Goal: Task Accomplishment & Management: Use online tool/utility

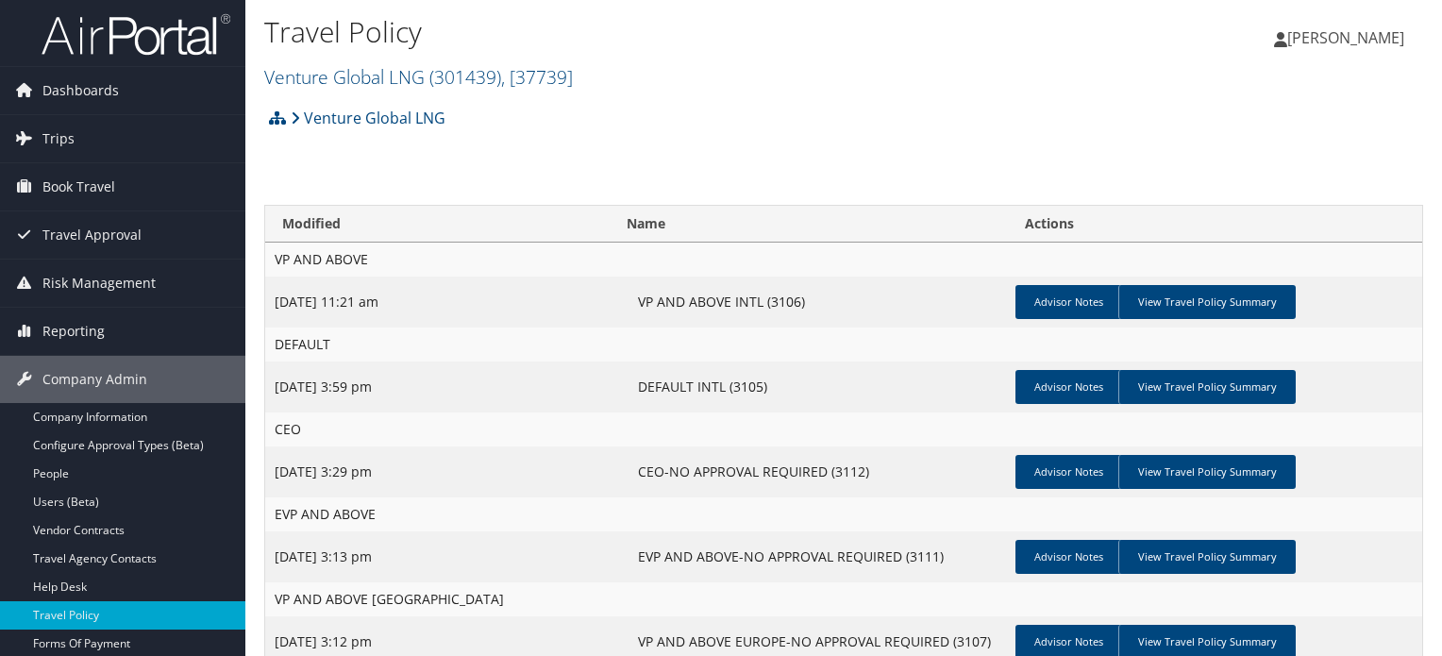
scroll to position [281, 0]
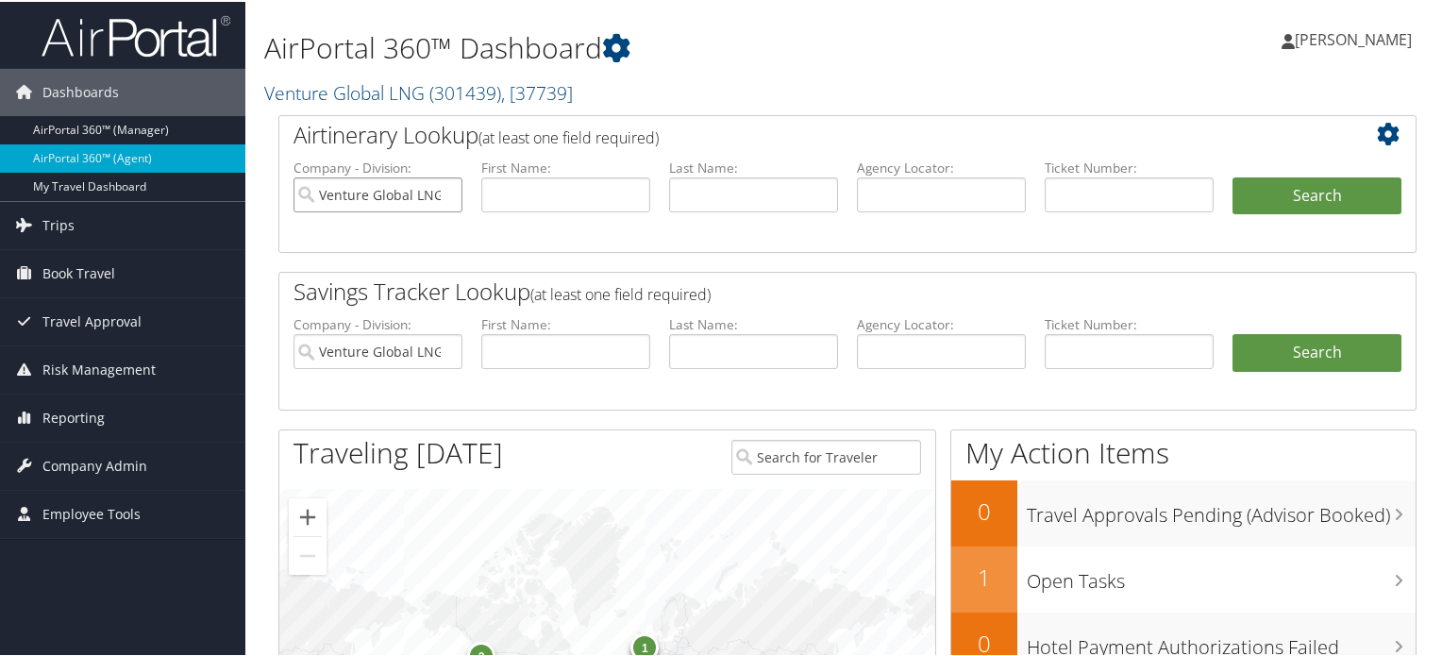
click at [448, 192] on input "Venture Global LNG" at bounding box center [377, 193] width 169 height 35
click at [936, 196] on input "text" at bounding box center [941, 193] width 169 height 35
paste input "DPG4DT"
type input "DPG4DT"
click at [1265, 190] on button "Search" at bounding box center [1316, 195] width 169 height 38
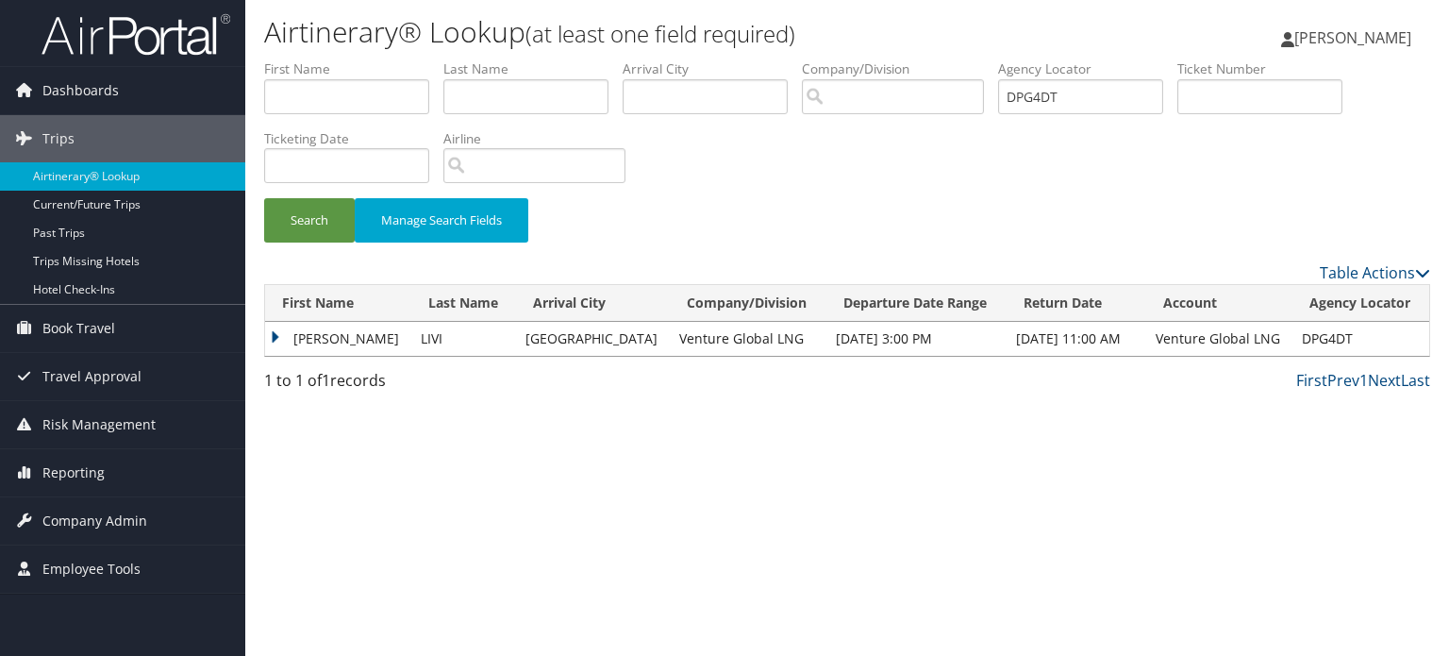
click at [279, 331] on td "RACHELE" at bounding box center [338, 339] width 146 height 34
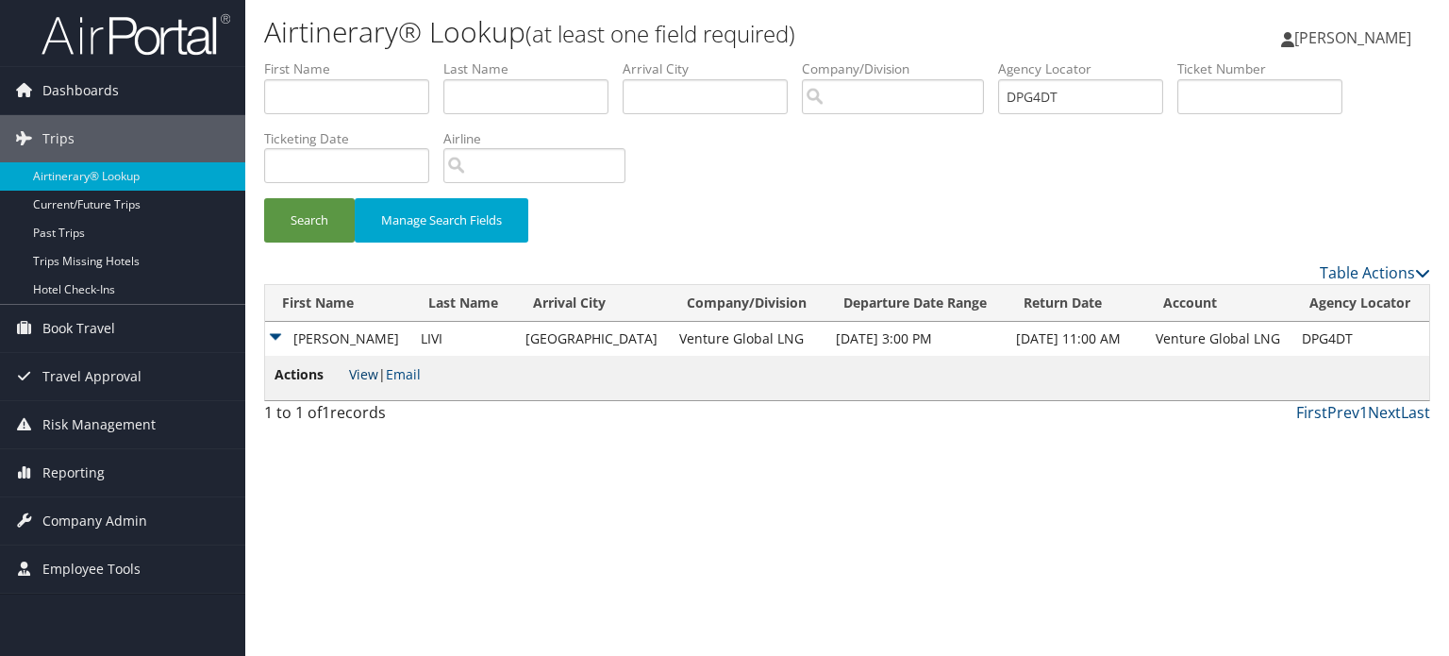
click at [360, 376] on link "View" at bounding box center [363, 374] width 29 height 18
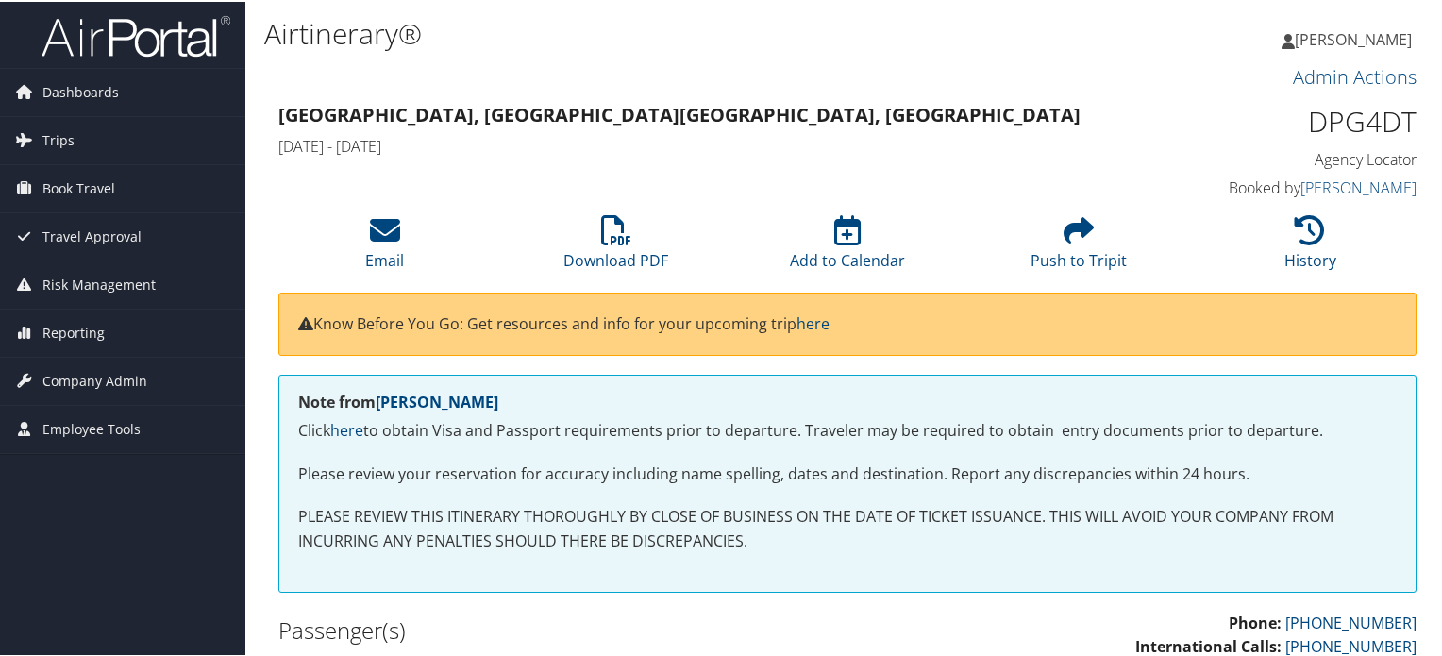
scroll to position [189, 0]
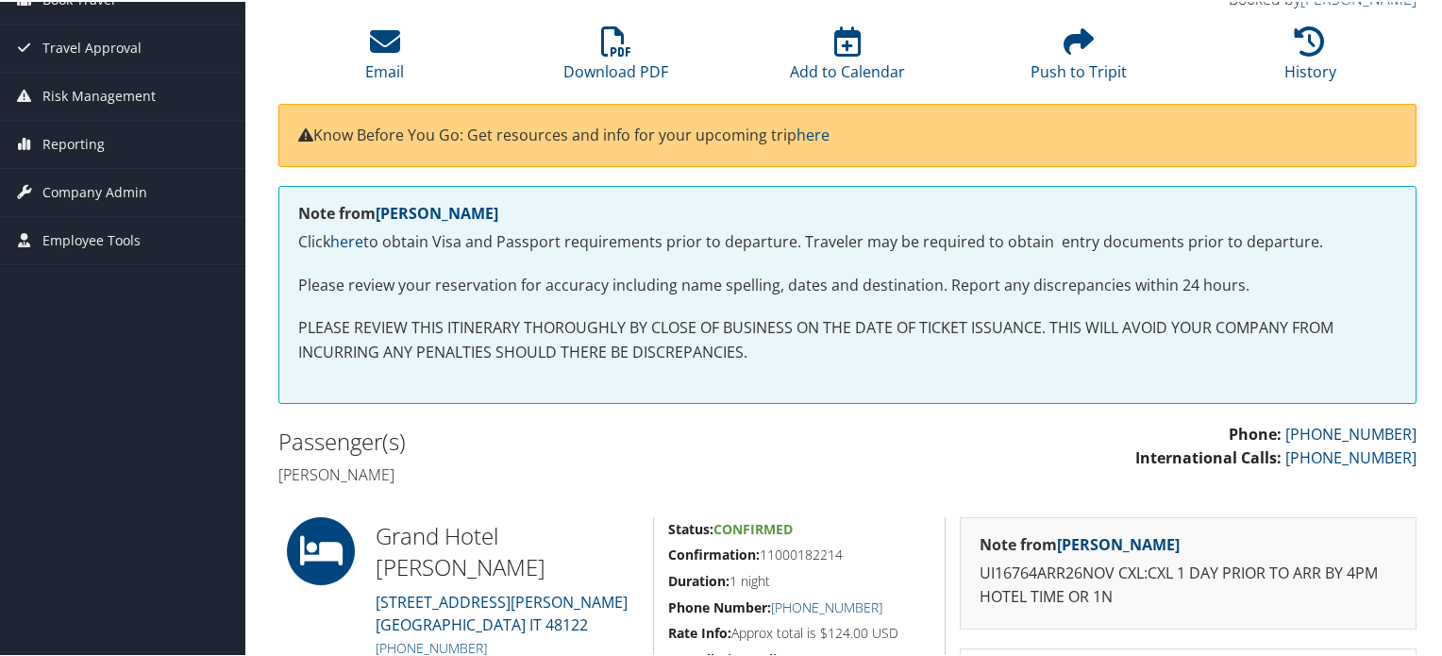
click at [298, 471] on h4 "[PERSON_NAME]" at bounding box center [555, 472] width 555 height 21
drag, startPoint x: 298, startPoint y: 471, endPoint x: 344, endPoint y: 473, distance: 46.3
click at [344, 473] on h4 "Rachele Livi" at bounding box center [555, 472] width 555 height 21
copy h4 "Rachele Livi"
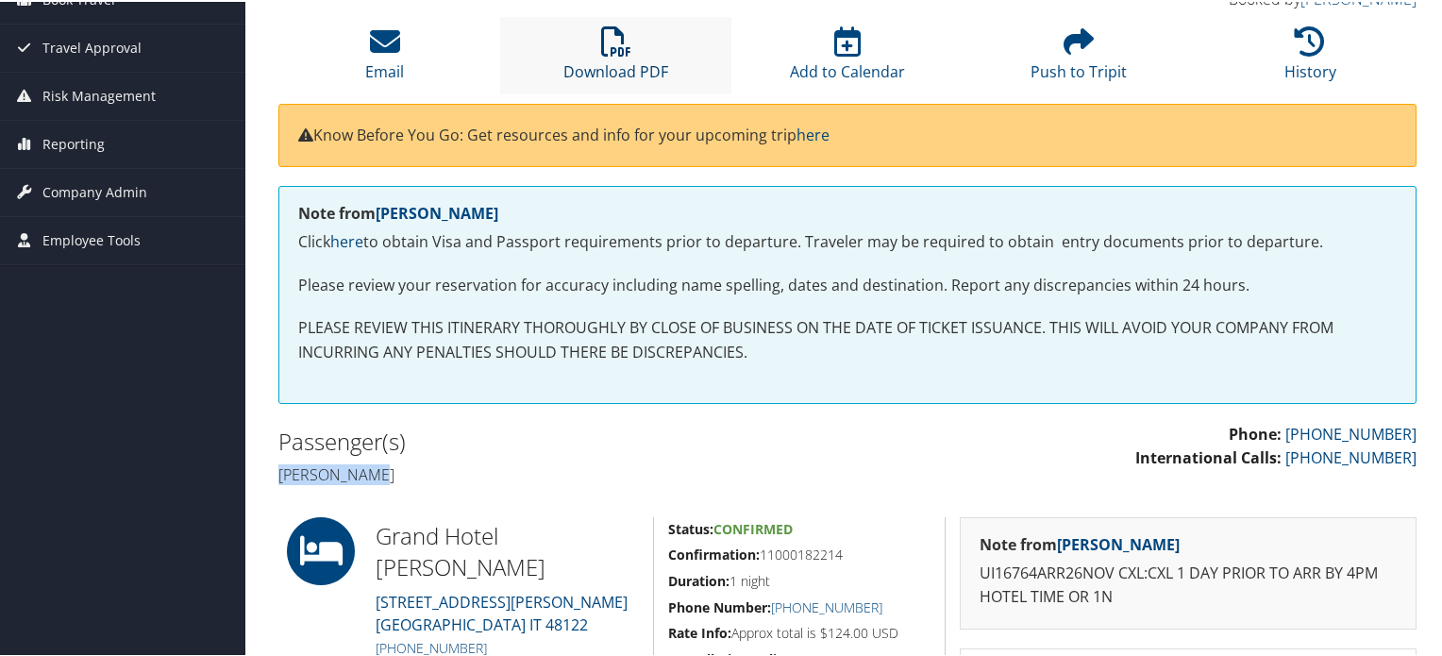
click at [617, 31] on icon at bounding box center [616, 40] width 30 height 30
